Goal: Learn about a topic: Learn about a topic

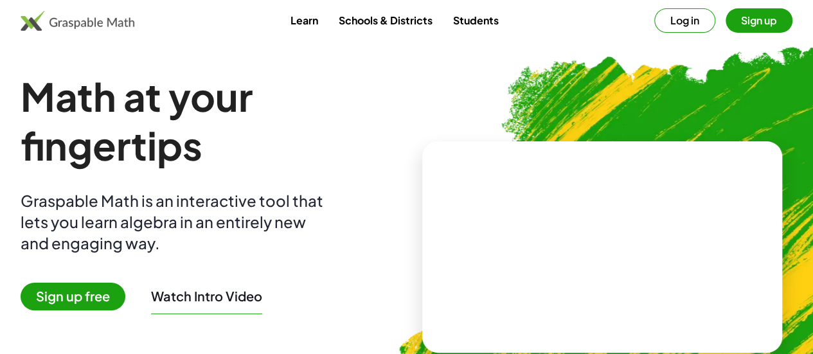
click at [118, 292] on span "Sign up free" at bounding box center [73, 297] width 105 height 28
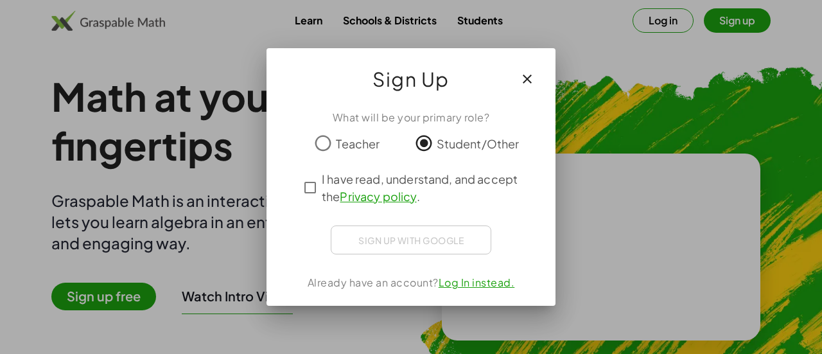
click at [429, 239] on div "Sign up with Google Sign in with Google Sign in with Google. Opens in new tab" at bounding box center [411, 240] width 161 height 29
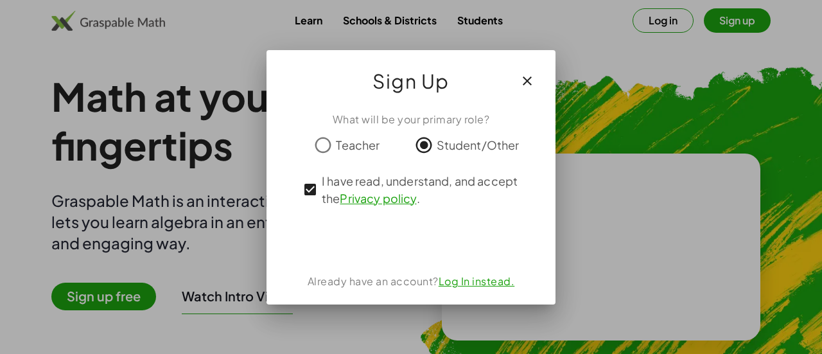
click at [528, 81] on icon "button" at bounding box center [527, 80] width 15 height 15
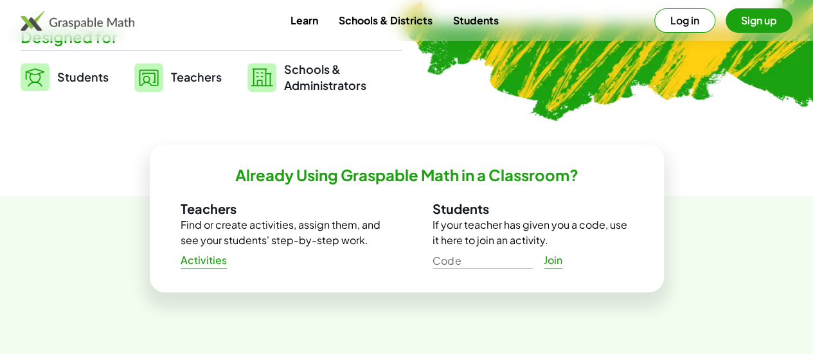
scroll to position [327, 0]
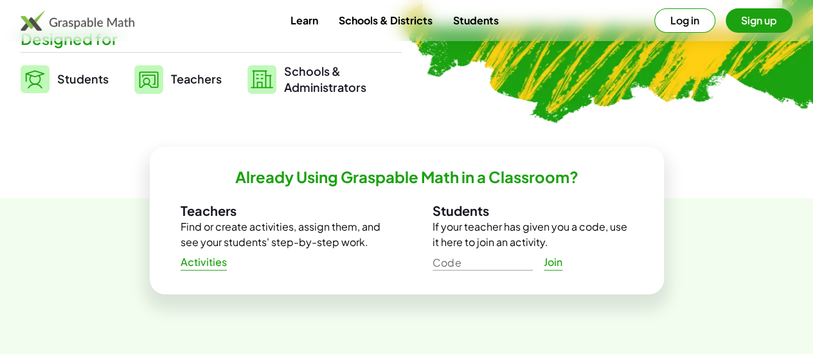
click at [49, 78] on img at bounding box center [35, 79] width 29 height 28
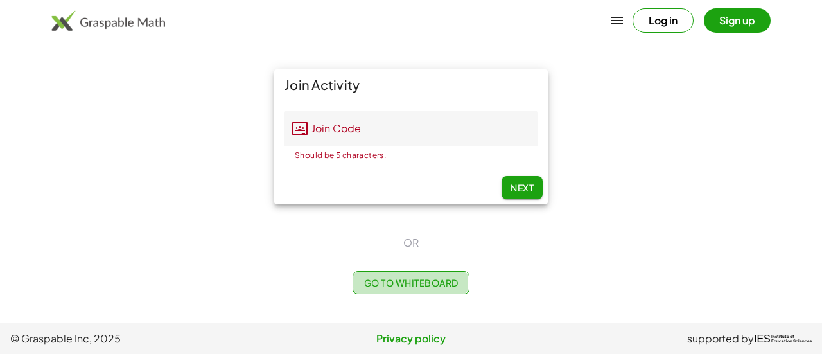
click at [419, 272] on button "Go to Whiteboard" at bounding box center [411, 282] width 116 height 23
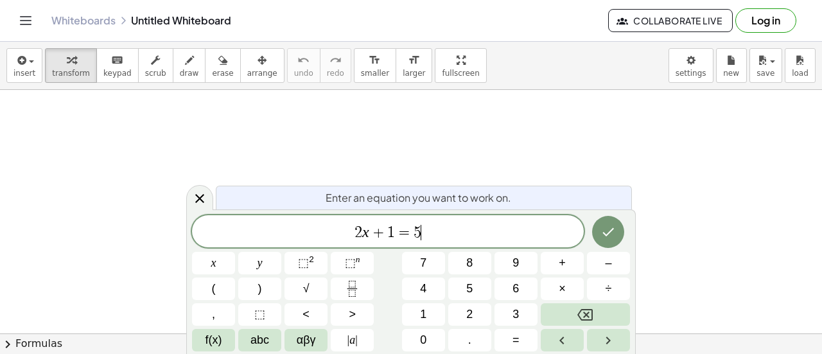
click at [428, 226] on span "2 x + 1 = 5 ​" at bounding box center [388, 233] width 392 height 18
click at [606, 226] on icon "Done" at bounding box center [608, 231] width 15 height 15
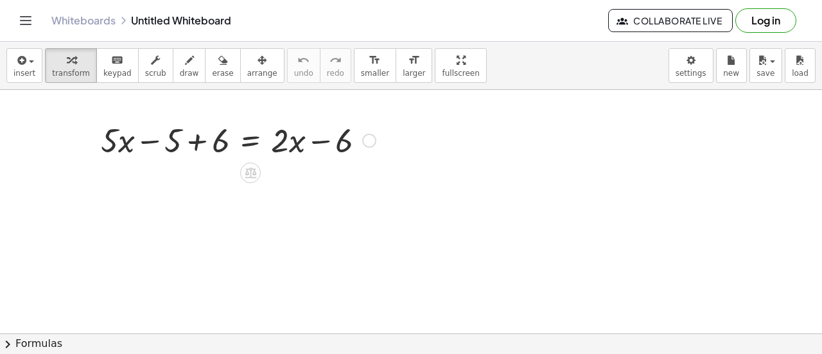
click at [341, 132] on div at bounding box center [238, 140] width 288 height 44
click at [370, 138] on div at bounding box center [369, 141] width 14 height 14
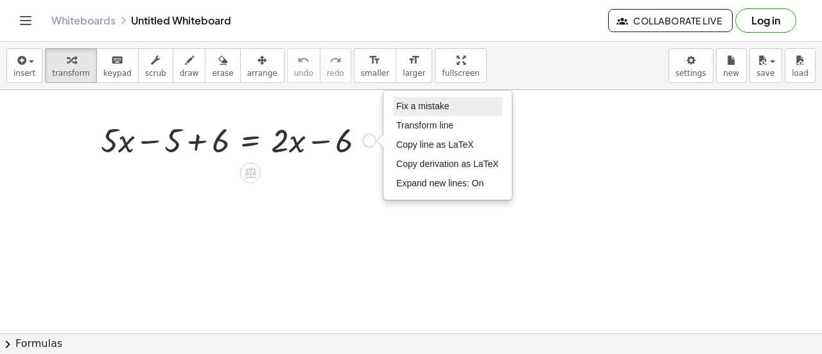
click at [429, 107] on span "Fix a mistake" at bounding box center [422, 106] width 53 height 10
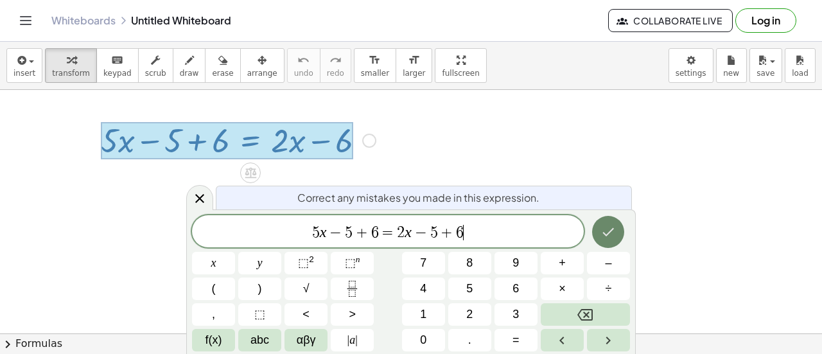
click at [618, 235] on button "Done" at bounding box center [608, 232] width 32 height 32
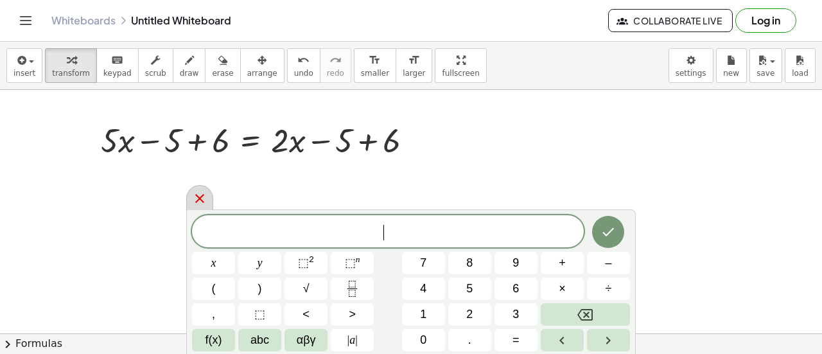
click at [207, 202] on icon at bounding box center [199, 198] width 15 height 15
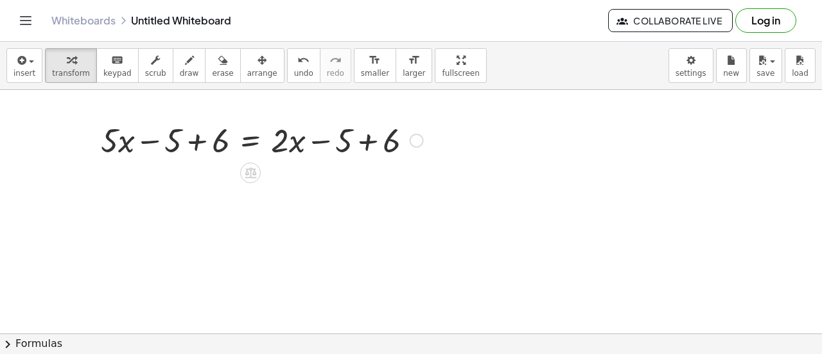
click at [199, 144] on div at bounding box center [261, 140] width 335 height 44
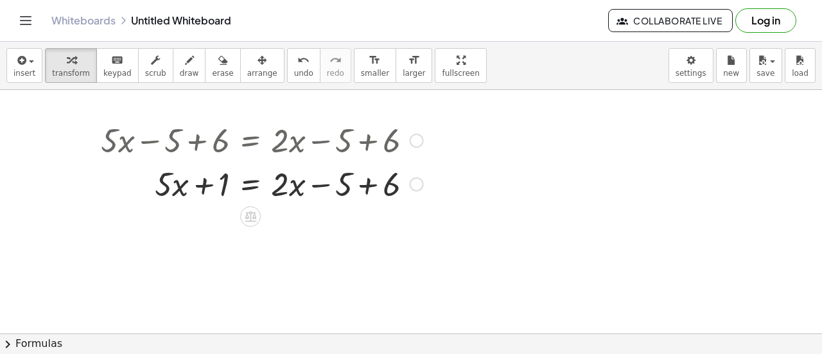
click at [366, 183] on div at bounding box center [261, 183] width 335 height 44
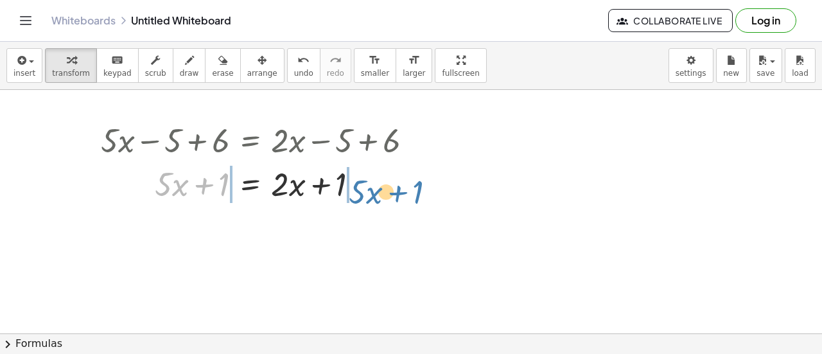
drag, startPoint x: 223, startPoint y: 185, endPoint x: 418, endPoint y: 193, distance: 194.8
click at [418, 193] on div at bounding box center [261, 183] width 335 height 44
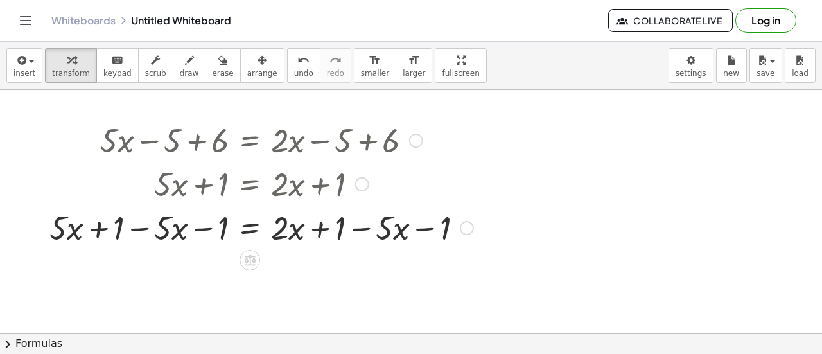
click at [430, 229] on div at bounding box center [261, 227] width 437 height 44
drag, startPoint x: 213, startPoint y: 229, endPoint x: 133, endPoint y: 236, distance: 80.6
click at [133, 236] on div at bounding box center [261, 227] width 437 height 44
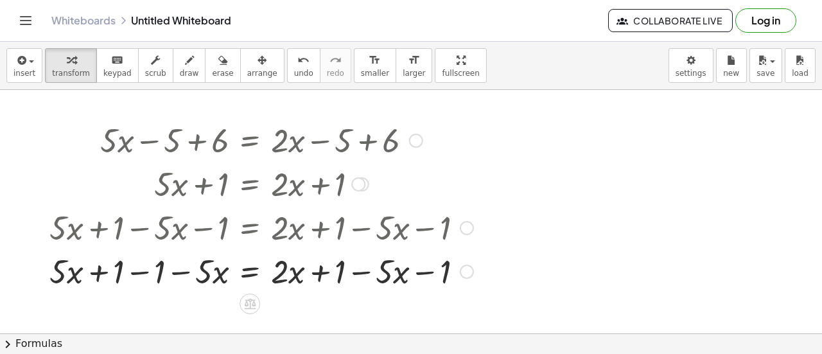
click at [207, 246] on div at bounding box center [261, 227] width 437 height 44
click at [360, 186] on div at bounding box center [358, 184] width 14 height 14
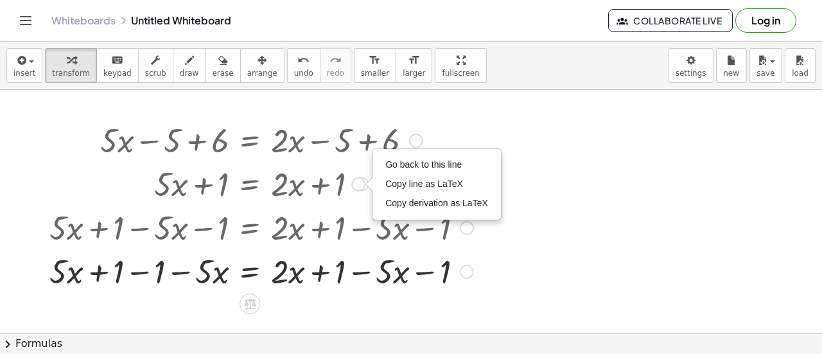
drag, startPoint x: 89, startPoint y: 137, endPoint x: 331, endPoint y: 244, distance: 264.3
click at [250, 141] on div "+ · 5 · x − 5 + 6 = + · 2 · x − 5 + 6 + · 5 · x + 1 = + · 2 · x − 5 + 6 + · 5 ·…" at bounding box center [250, 141] width 0 height 0
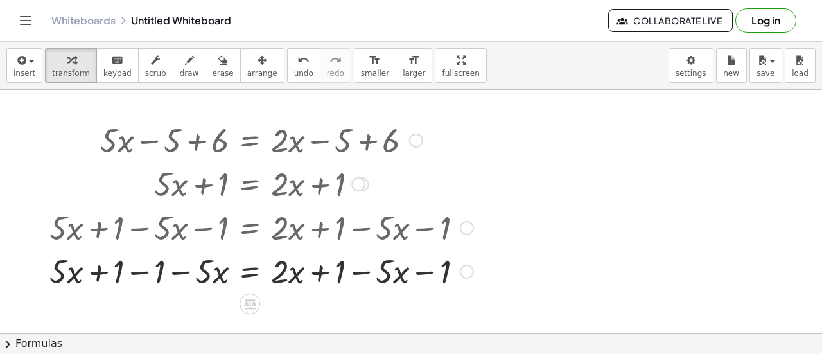
click at [412, 143] on div at bounding box center [416, 141] width 14 height 14
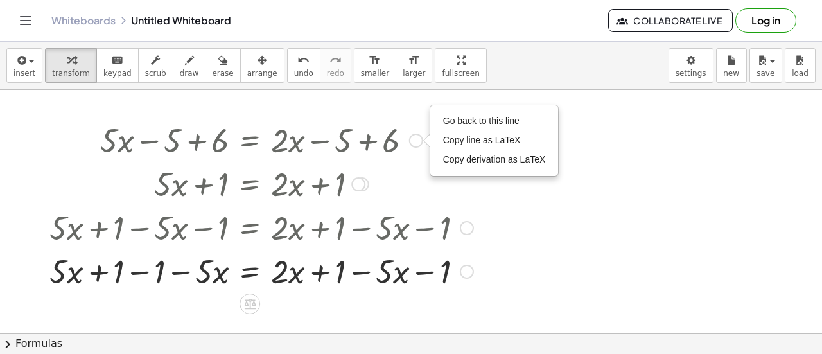
click at [438, 238] on div at bounding box center [261, 227] width 437 height 44
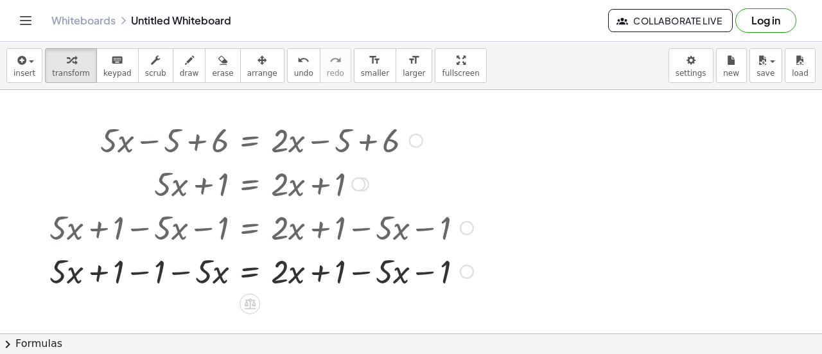
drag, startPoint x: 107, startPoint y: 136, endPoint x: 276, endPoint y: 229, distance: 193.3
click at [250, 141] on div "+ · 5 · x − 5 + 6 = + · 2 · x − 5 + 6 Go back to this line Copy line as LaTeX C…" at bounding box center [250, 141] width 0 height 0
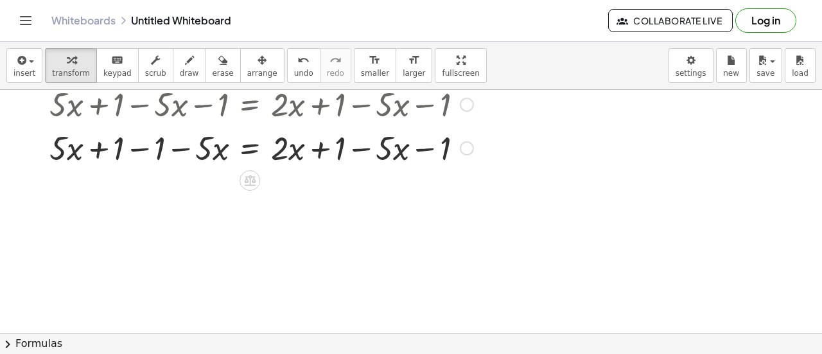
scroll to position [139, 0]
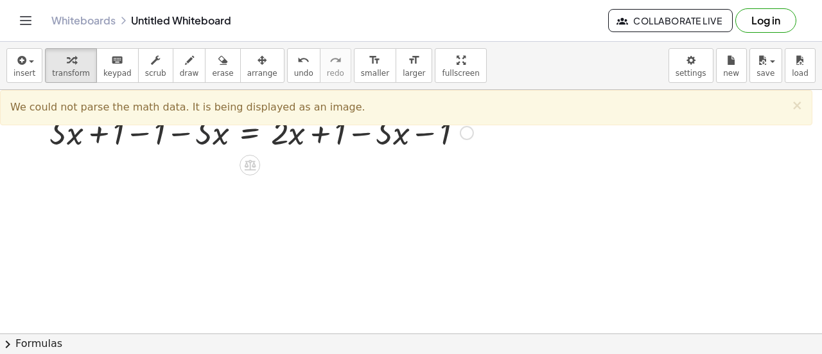
click at [212, 137] on div at bounding box center [261, 132] width 437 height 44
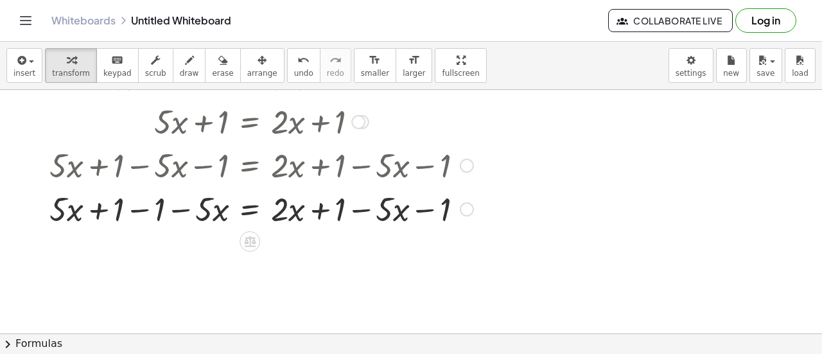
scroll to position [0, 0]
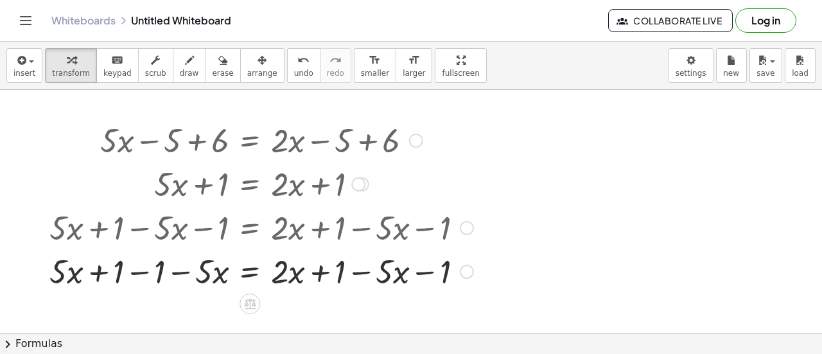
click at [184, 145] on div at bounding box center [261, 140] width 437 height 44
click at [416, 145] on div "Go back to this line Copy line as LaTeX Copy derivation as LaTeX" at bounding box center [416, 141] width 14 height 14
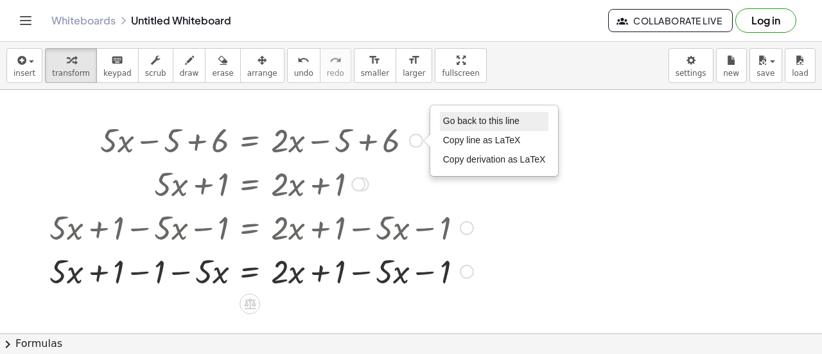
click at [468, 120] on span "Go back to this line" at bounding box center [481, 121] width 76 height 10
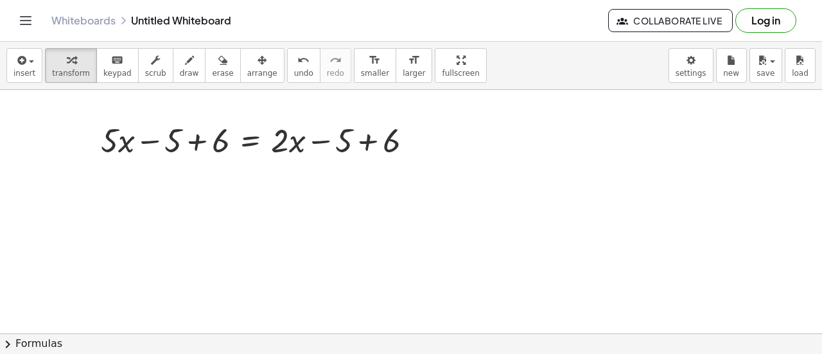
click at [263, 169] on div at bounding box center [411, 334] width 822 height 489
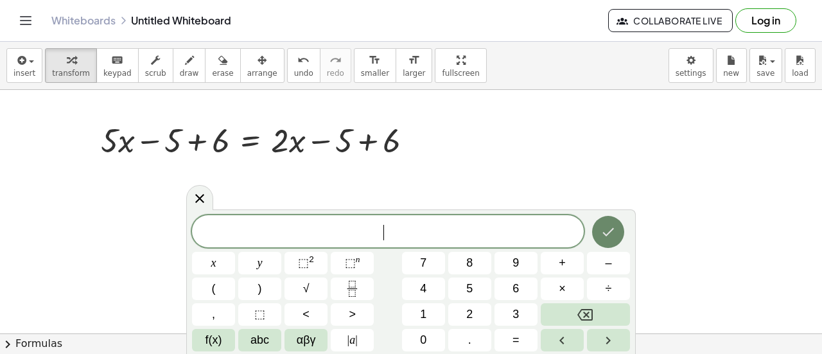
click at [610, 233] on icon "Done" at bounding box center [609, 232] width 12 height 8
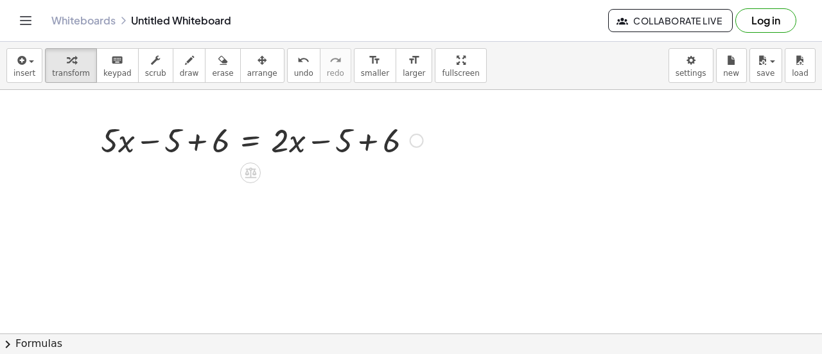
click at [411, 142] on div "Go back to this line Copy line as LaTeX Copy derivation as LaTeX" at bounding box center [417, 141] width 14 height 14
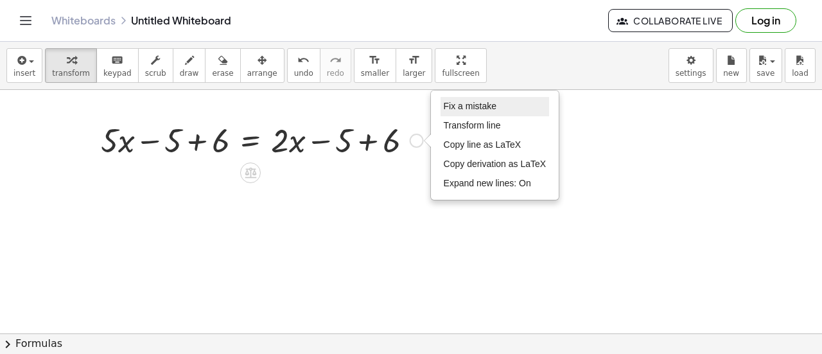
click at [451, 103] on span "Fix a mistake" at bounding box center [470, 106] width 53 height 10
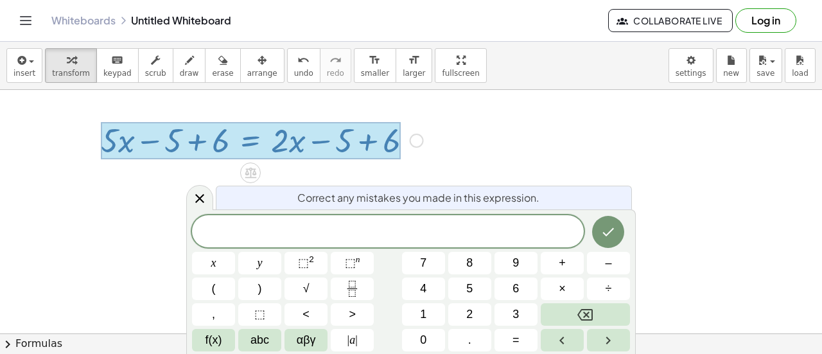
click at [451, 103] on div at bounding box center [411, 334] width 822 height 489
